Goal: Transaction & Acquisition: Purchase product/service

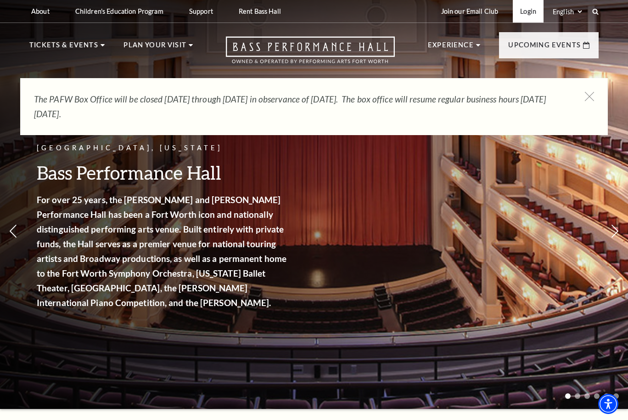
click at [523, 11] on link "Login" at bounding box center [528, 11] width 31 height 23
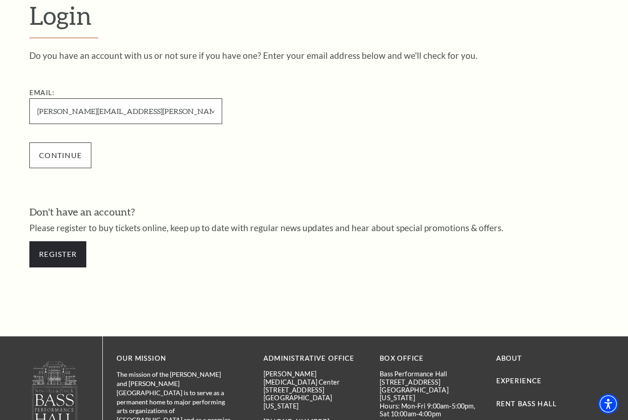
type input "[PERSON_NAME][EMAIL_ADDRESS][PERSON_NAME][DOMAIN_NAME]"
click at [71, 154] on input "Continue" at bounding box center [60, 155] width 62 height 26
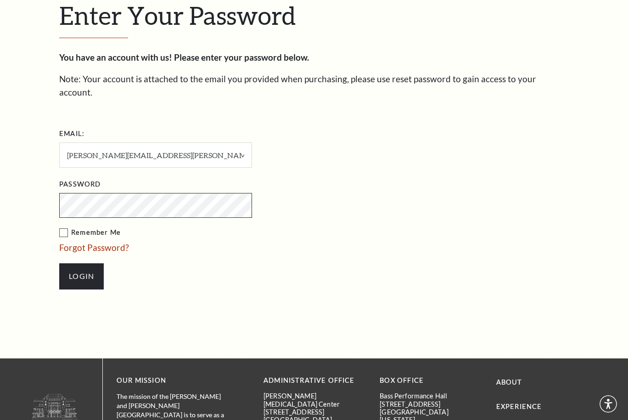
scroll to position [266, 0]
click at [63, 227] on label "Remember Me" at bounding box center [201, 232] width 285 height 11
click at [0, 0] on input "Remember Me" at bounding box center [0, 0] width 0 height 0
click at [77, 263] on input "Login" at bounding box center [81, 276] width 45 height 26
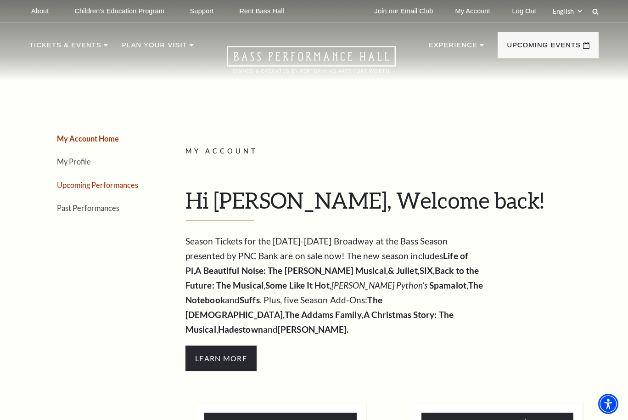
click at [108, 181] on link "Upcoming Performances" at bounding box center [97, 185] width 81 height 9
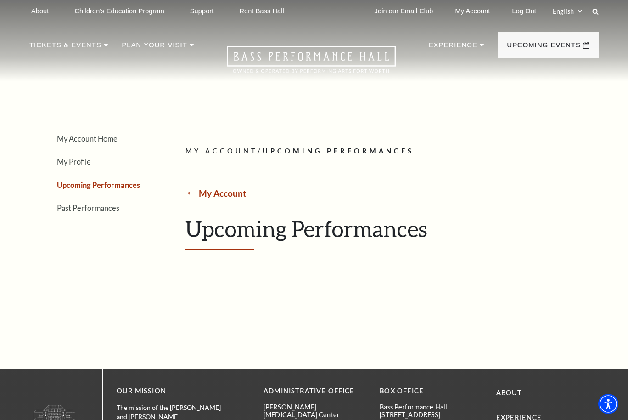
click at [202, 192] on link "My Account" at bounding box center [222, 193] width 47 height 11
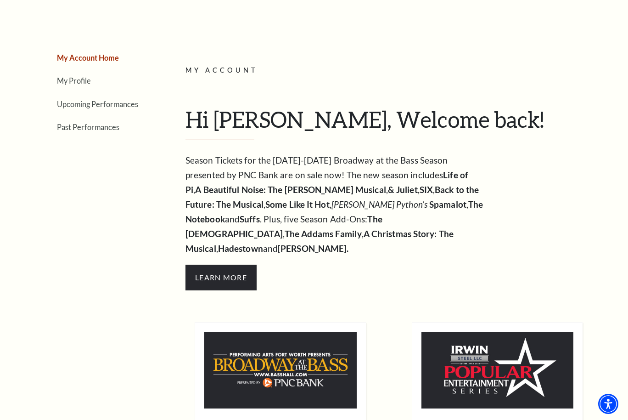
scroll to position [79, 0]
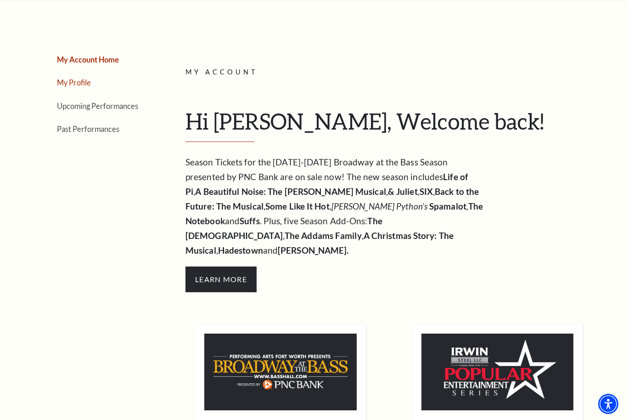
click at [63, 79] on link "My Profile" at bounding box center [74, 82] width 34 height 9
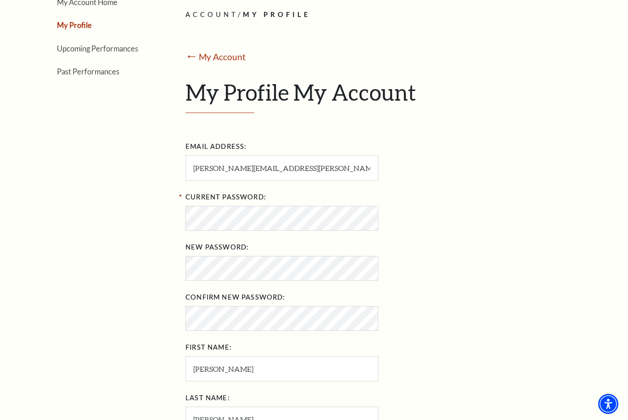
scroll to position [0, 0]
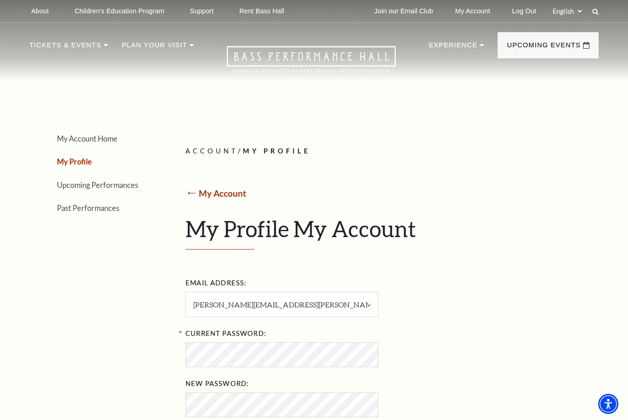
click at [208, 190] on link "My Account" at bounding box center [222, 193] width 47 height 11
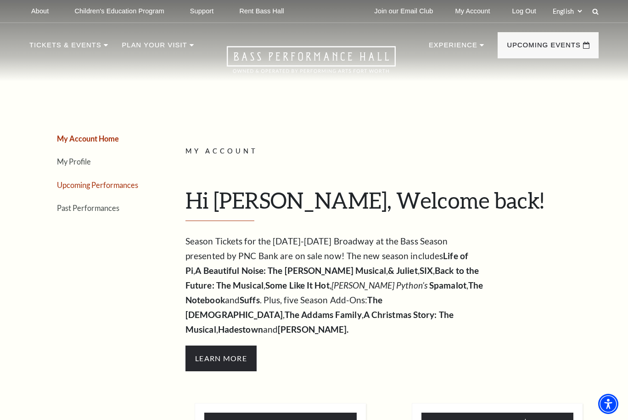
click at [101, 184] on link "Upcoming Performances" at bounding box center [97, 185] width 81 height 9
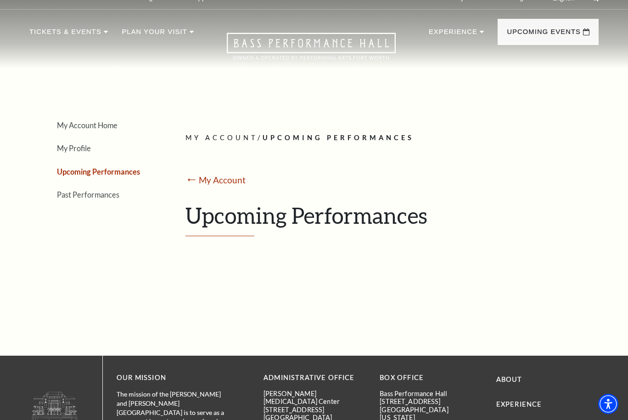
scroll to position [123, 0]
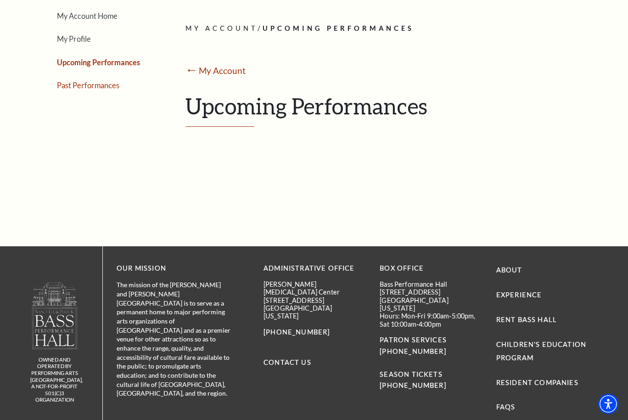
click at [92, 83] on link "Past Performances" at bounding box center [88, 85] width 62 height 9
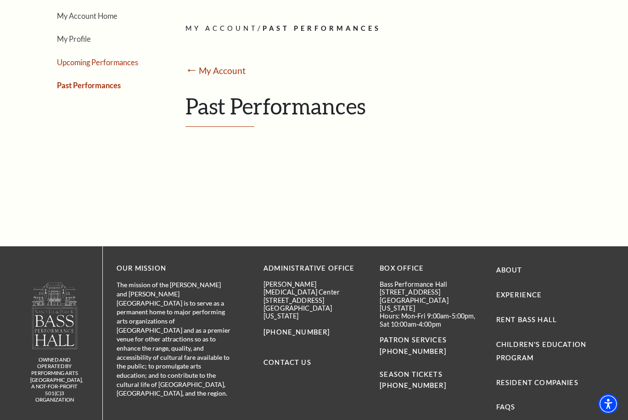
click at [104, 58] on link "Upcoming Performances" at bounding box center [97, 62] width 81 height 9
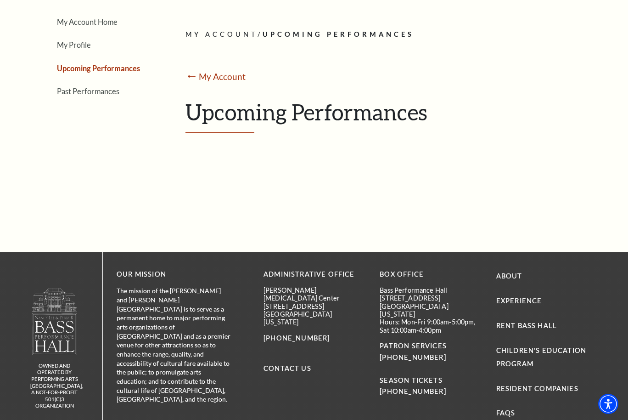
scroll to position [43, 0]
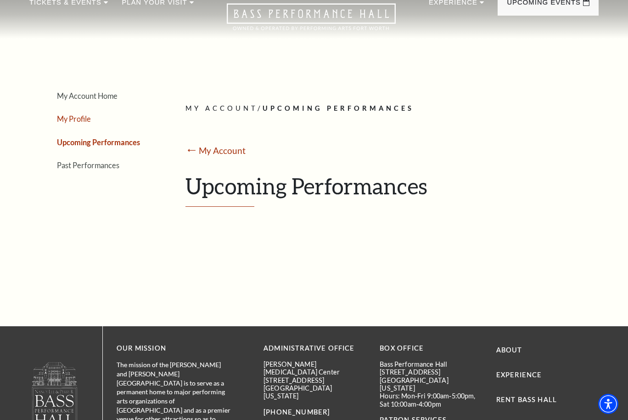
click at [89, 119] on link "My Profile" at bounding box center [74, 118] width 34 height 9
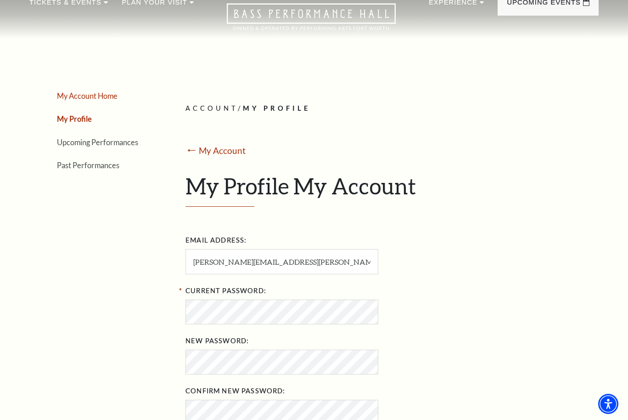
click at [99, 95] on link "My Account Home" at bounding box center [87, 95] width 61 height 9
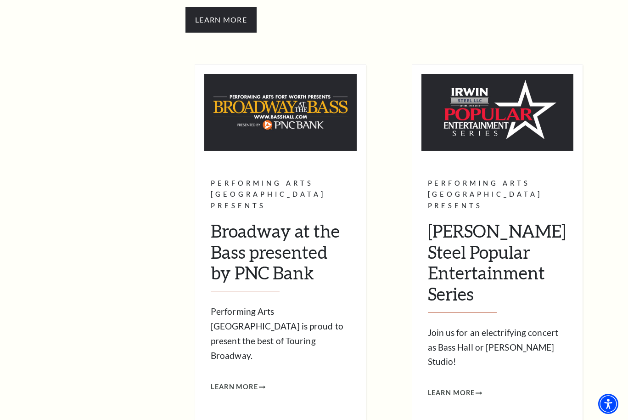
scroll to position [29, 0]
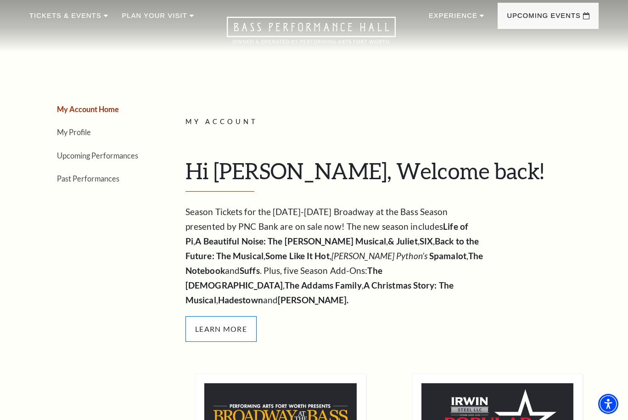
click at [229, 316] on span "Learn More" at bounding box center [221, 329] width 71 height 26
